Goal: Information Seeking & Learning: Learn about a topic

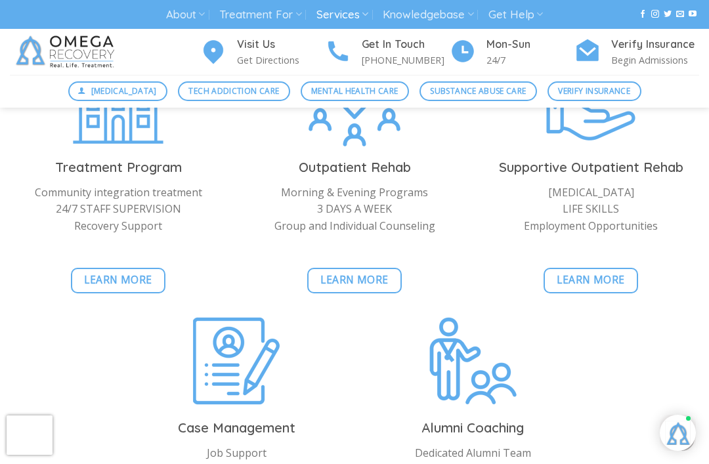
scroll to position [2897, 0]
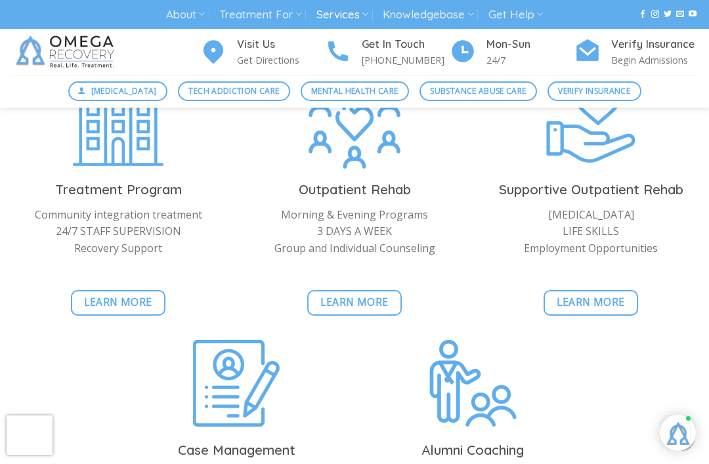
click at [368, 290] on link "Learn More" at bounding box center [354, 303] width 95 height 26
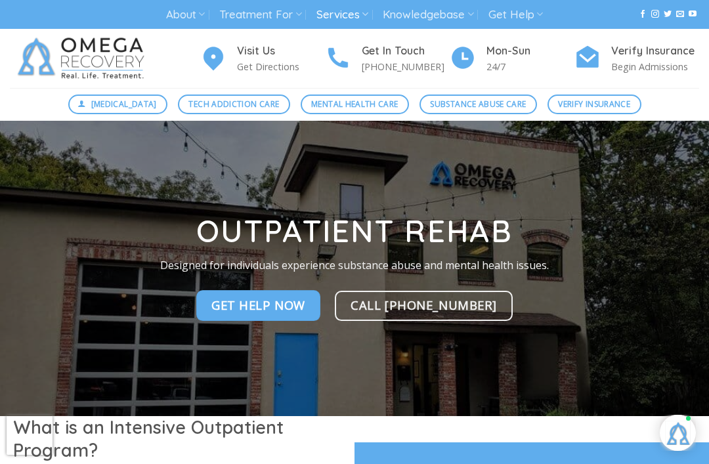
click at [295, 12] on link "Treatment For" at bounding box center [260, 15] width 82 height 24
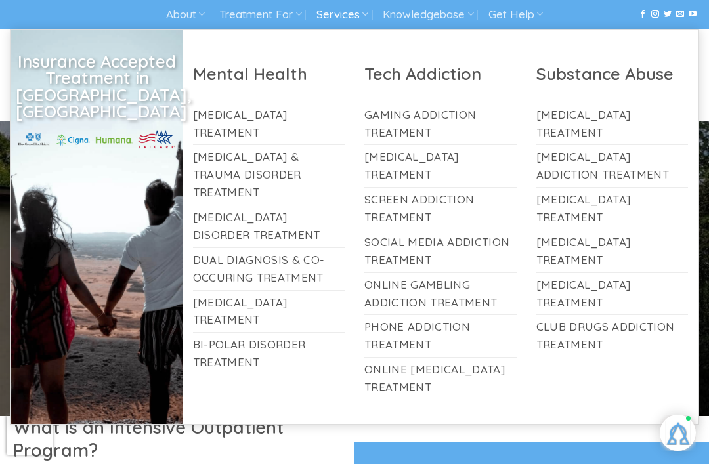
click at [280, 291] on link "[MEDICAL_DATA] Treatment" at bounding box center [269, 312] width 152 height 42
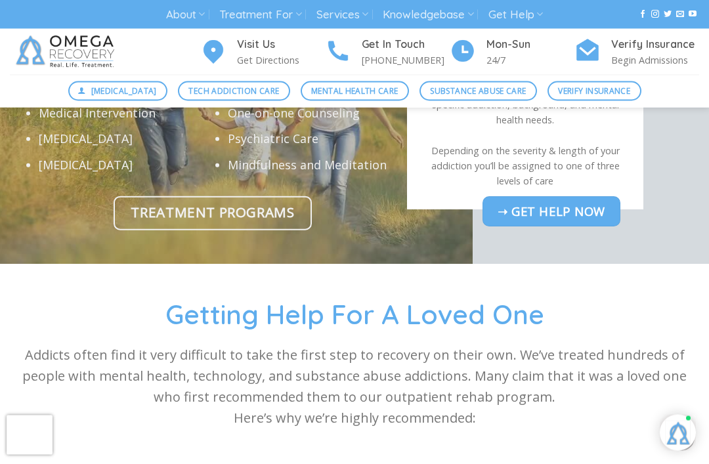
scroll to position [4095, 0]
click at [125, 230] on link "Treatment Programs" at bounding box center [213, 213] width 199 height 34
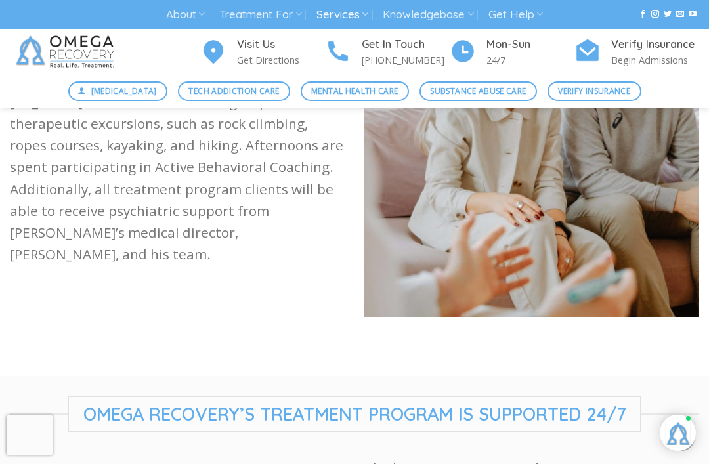
scroll to position [1636, 0]
